Goal: Check status: Check status

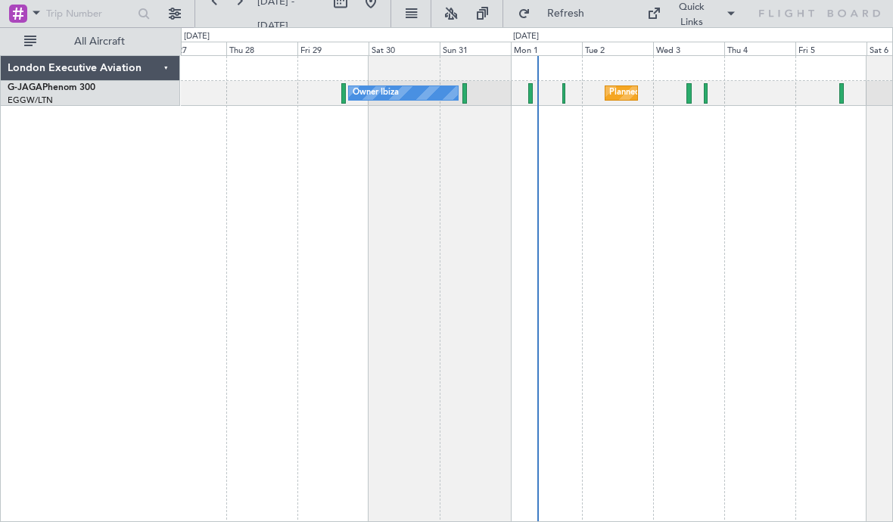
click at [695, 99] on div "Owner Ibiza Planned Maint London (Luton) No Crew Cannes (Mandelieu)" at bounding box center [536, 93] width 711 height 25
click at [695, 98] on div "Owner Ibiza Planned Maint London (Luton) No Crew Cannes (Mandelieu)" at bounding box center [536, 93] width 711 height 25
click at [687, 103] on div at bounding box center [688, 93] width 5 height 20
click at [711, 99] on div "Owner Ibiza Planned Maint London (Luton) No Crew Cannes (Mandelieu)" at bounding box center [536, 93] width 711 height 25
click at [708, 99] on div "Owner Ibiza Planned Maint London (Luton) No Crew Cannes (Mandelieu)" at bounding box center [536, 93] width 711 height 25
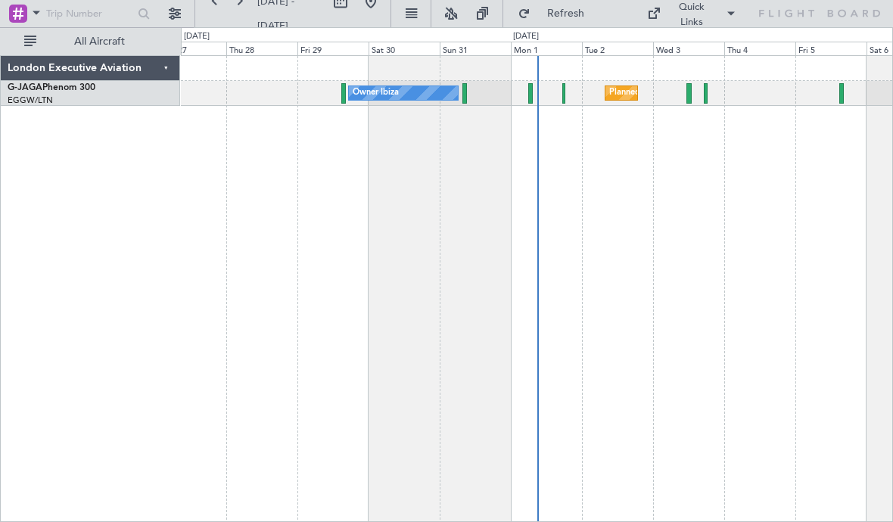
click at [707, 94] on div at bounding box center [706, 93] width 4 height 20
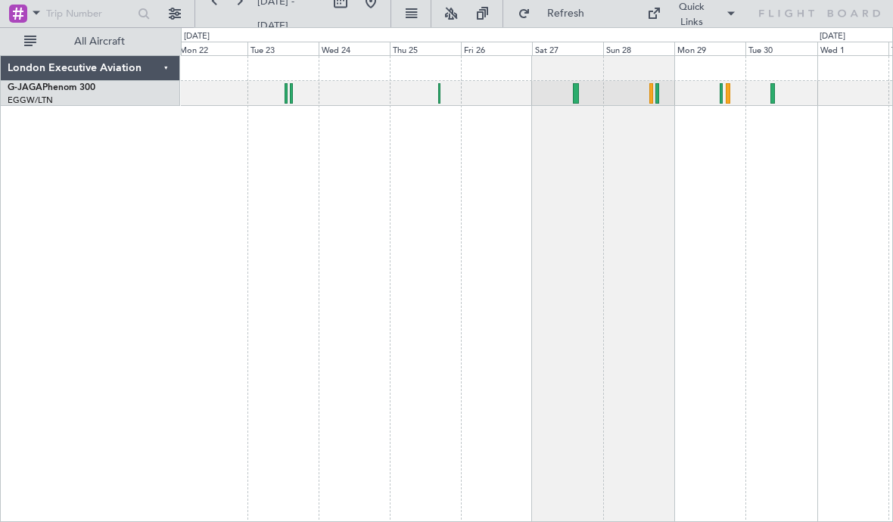
click at [578, 106] on div at bounding box center [537, 288] width 712 height 467
click at [579, 96] on div at bounding box center [536, 93] width 711 height 25
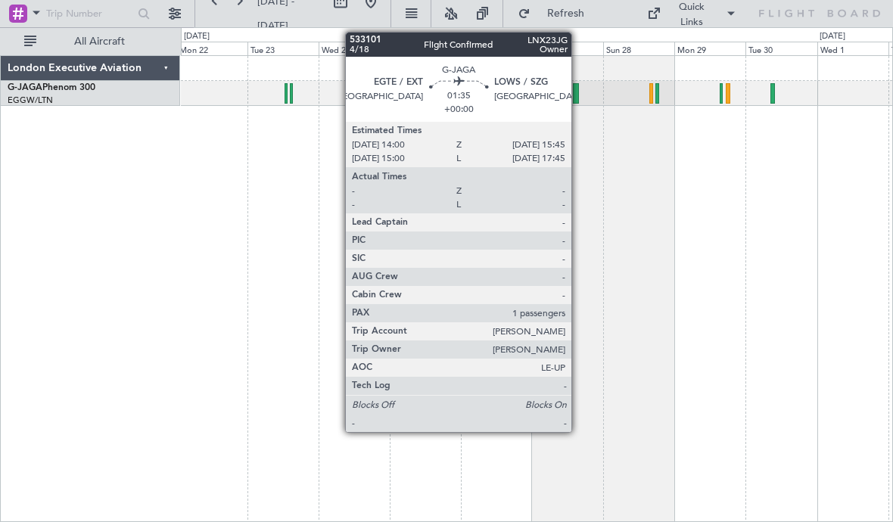
click at [578, 97] on div at bounding box center [575, 93] width 5 height 20
click at [182, 290] on div at bounding box center [537, 288] width 712 height 467
click at [206, 282] on div at bounding box center [537, 288] width 712 height 467
click at [757, 238] on div at bounding box center [537, 288] width 712 height 467
click at [288, 254] on div at bounding box center [537, 288] width 712 height 467
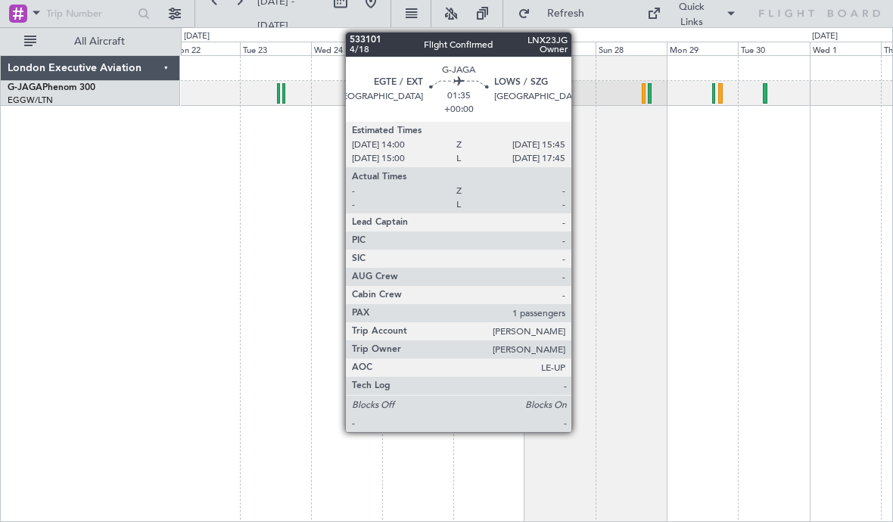
click at [702, 213] on div at bounding box center [537, 288] width 712 height 467
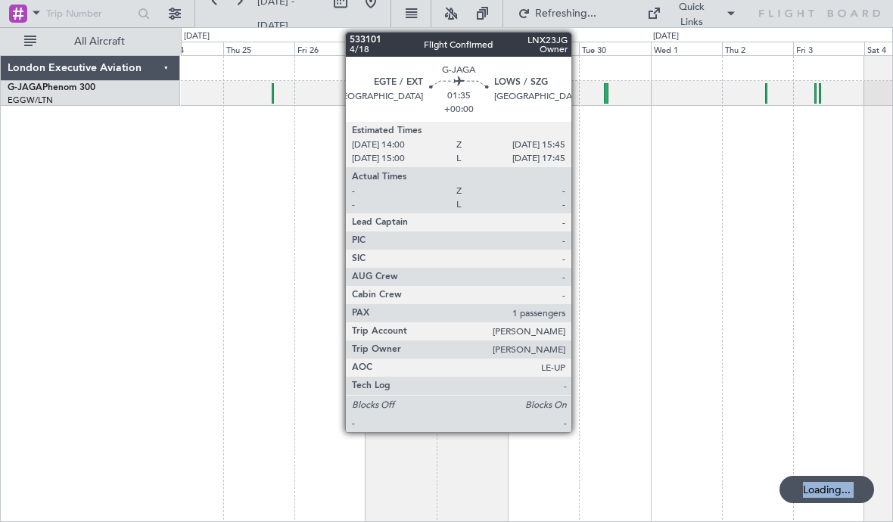
click at [359, 46] on div "Fri 26" at bounding box center [329, 49] width 71 height 14
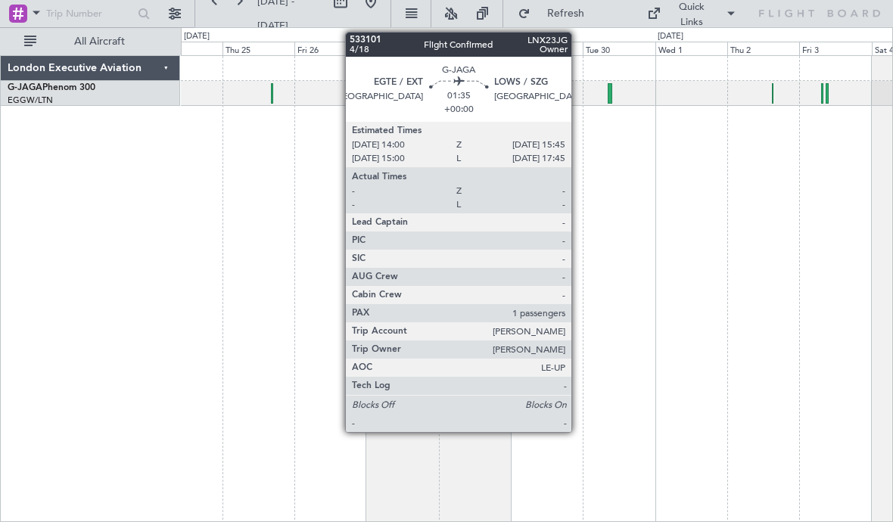
click at [462, 38] on div "0 0 Wed 24 Thu 25 Fri 26 Sat 27 Oct 2025 Sun 28 Mon 29 Tue 30 Wed 1 Thu 2 Fri 3…" at bounding box center [537, 41] width 711 height 27
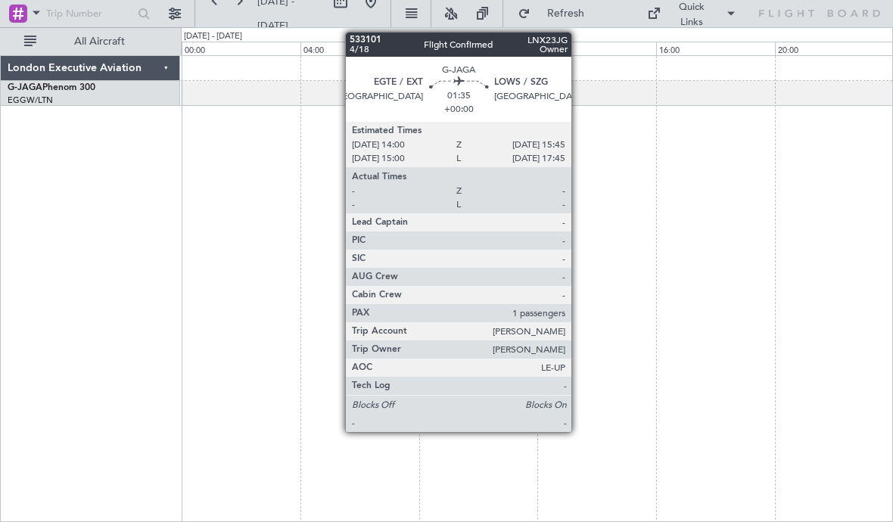
click at [565, 428] on div at bounding box center [537, 288] width 712 height 467
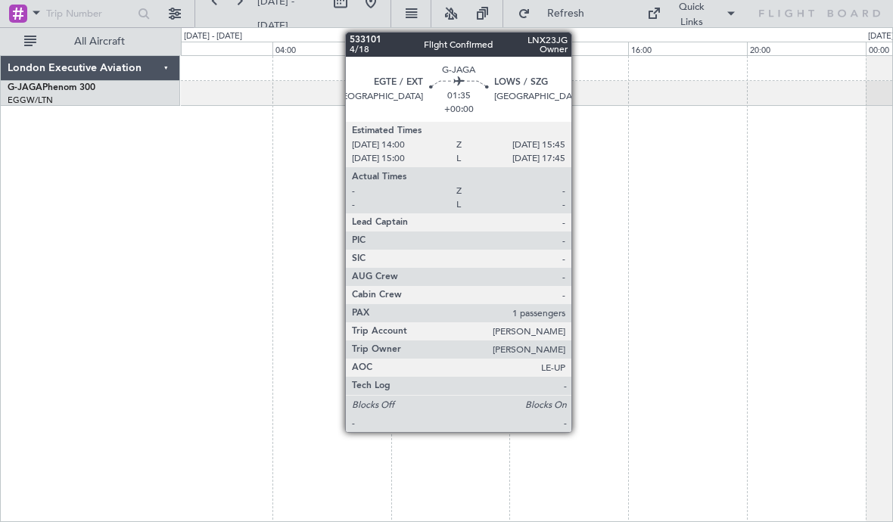
click at [757, 282] on div at bounding box center [537, 288] width 712 height 467
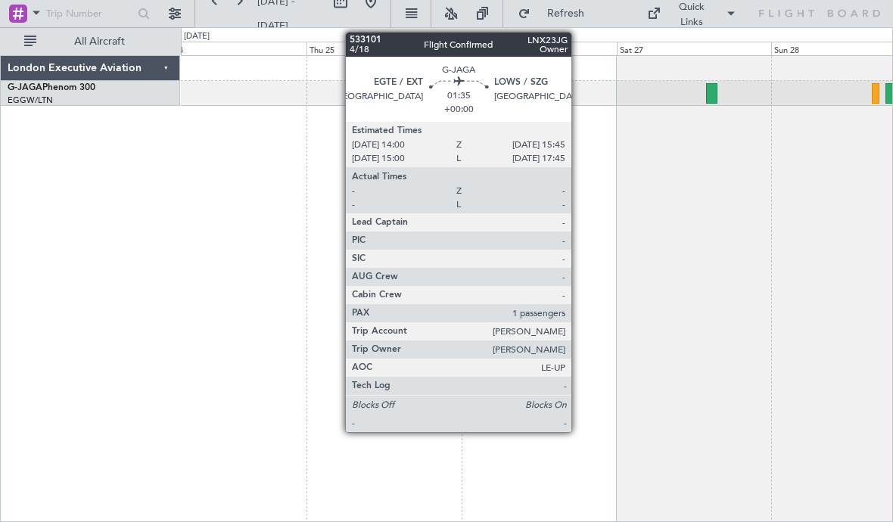
click at [456, 50] on div "Thu 25" at bounding box center [384, 49] width 155 height 14
click at [206, 229] on div at bounding box center [537, 288] width 712 height 467
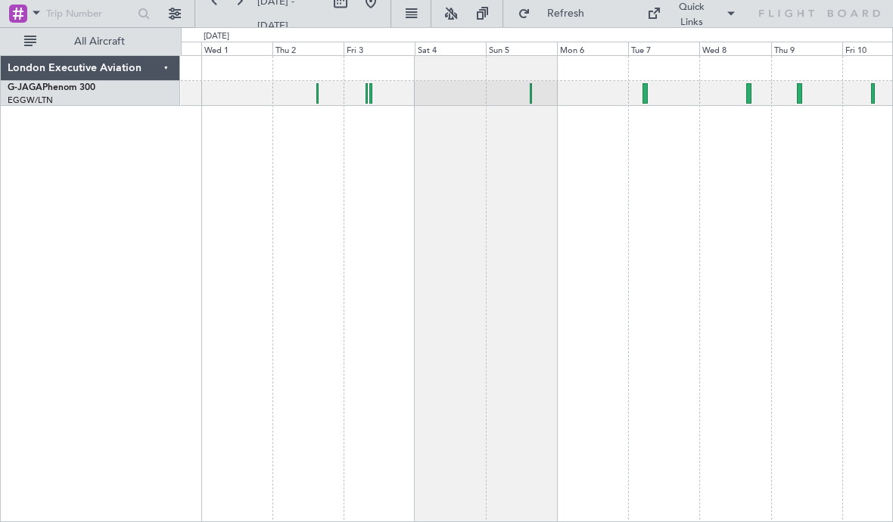
click at [372, 98] on div at bounding box center [536, 93] width 711 height 25
click at [376, 97] on div at bounding box center [536, 93] width 711 height 25
click at [372, 101] on div at bounding box center [370, 93] width 3 height 20
